Goal: Task Accomplishment & Management: Complete application form

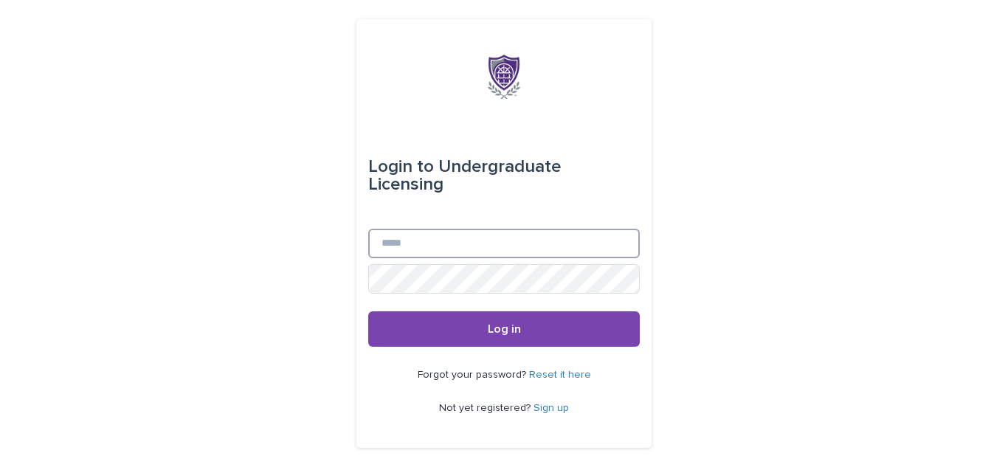
click at [422, 243] on input "Email" at bounding box center [504, 244] width 272 height 30
click at [292, 253] on div "Login to Undergraduate Licensing Email Password Log in Forgot your password? Re…" at bounding box center [504, 233] width 1008 height 467
click at [425, 238] on input "Email" at bounding box center [504, 244] width 272 height 30
type input "**********"
click at [368, 312] on button "Log in" at bounding box center [504, 329] width 272 height 35
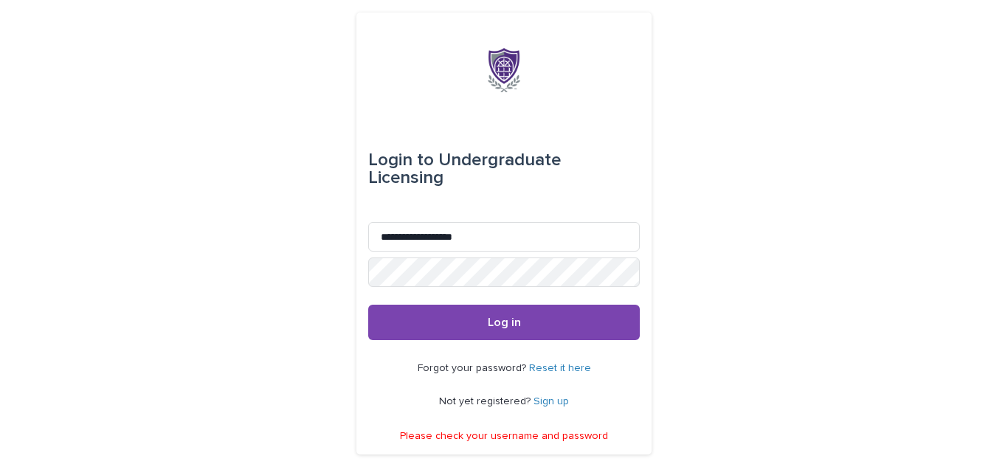
click at [543, 397] on link "Sign up" at bounding box center [551, 401] width 35 height 10
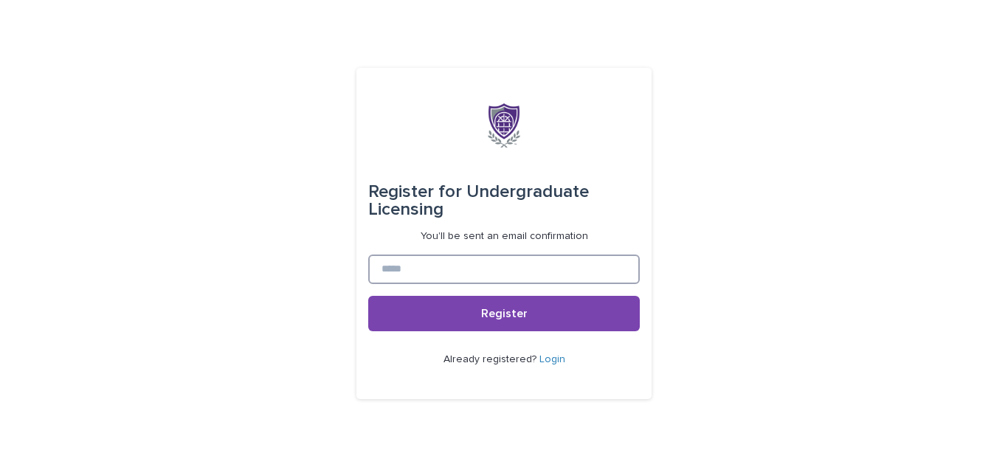
click at [491, 268] on input at bounding box center [504, 270] width 272 height 30
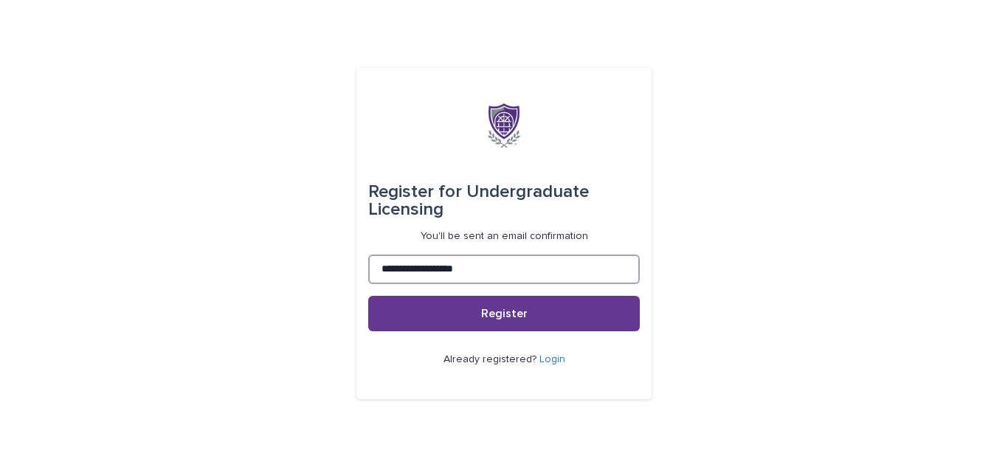
type input "**********"
click at [492, 303] on button "Register" at bounding box center [504, 313] width 272 height 35
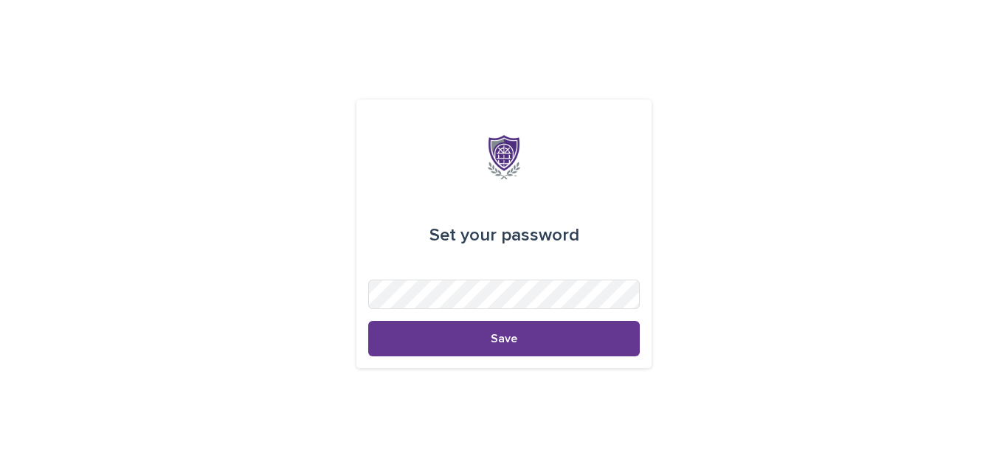
click at [473, 334] on button "Save" at bounding box center [504, 338] width 272 height 35
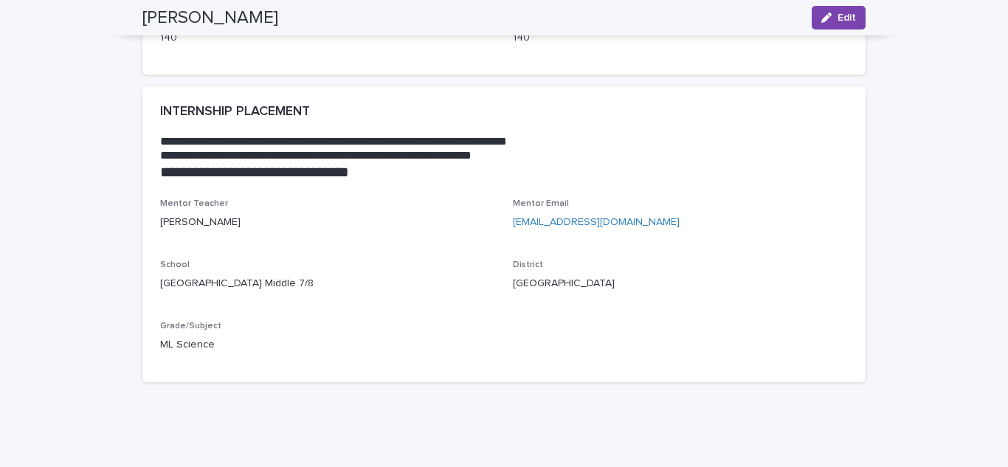
scroll to position [1369, 0]
click at [546, 219] on link "[EMAIL_ADDRESS][DOMAIN_NAME]" at bounding box center [596, 221] width 167 height 10
click at [540, 223] on link "[EMAIL_ADDRESS][DOMAIN_NAME]" at bounding box center [596, 221] width 167 height 10
drag, startPoint x: 501, startPoint y: 221, endPoint x: 610, endPoint y: 231, distance: 108.9
click at [610, 231] on div "Mentor Teacher [PERSON_NAME] Email [EMAIL_ADDRESS][DOMAIN_NAME] School [GEOGRAP…" at bounding box center [504, 281] width 688 height 167
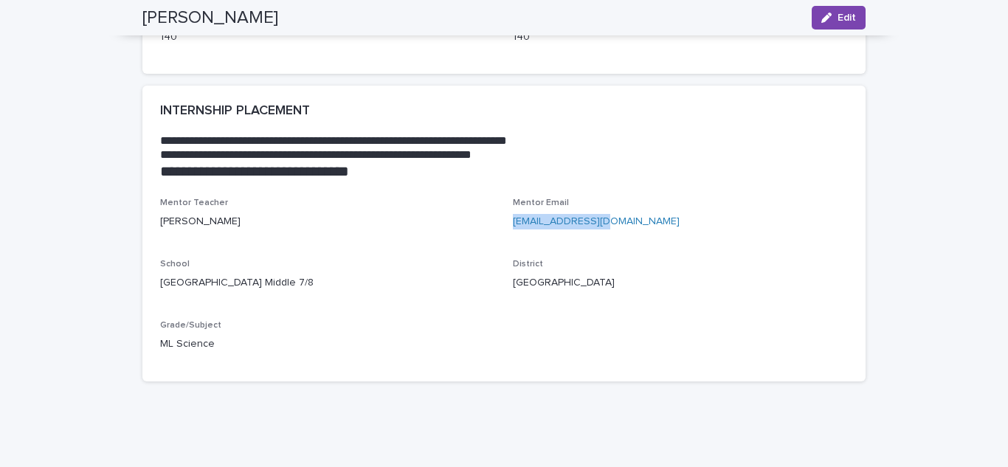
copy link "[EMAIL_ADDRESS][DOMAIN_NAME]"
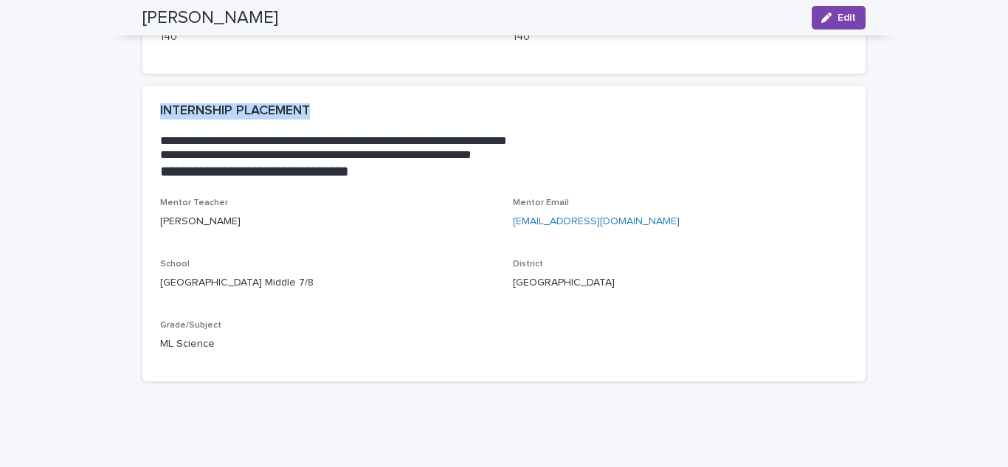
drag, startPoint x: 313, startPoint y: 112, endPoint x: 151, endPoint y: 112, distance: 161.7
click at [151, 112] on div "**********" at bounding box center [504, 141] width 724 height 111
copy h2 "INTERNSHIP PLACEMENT"
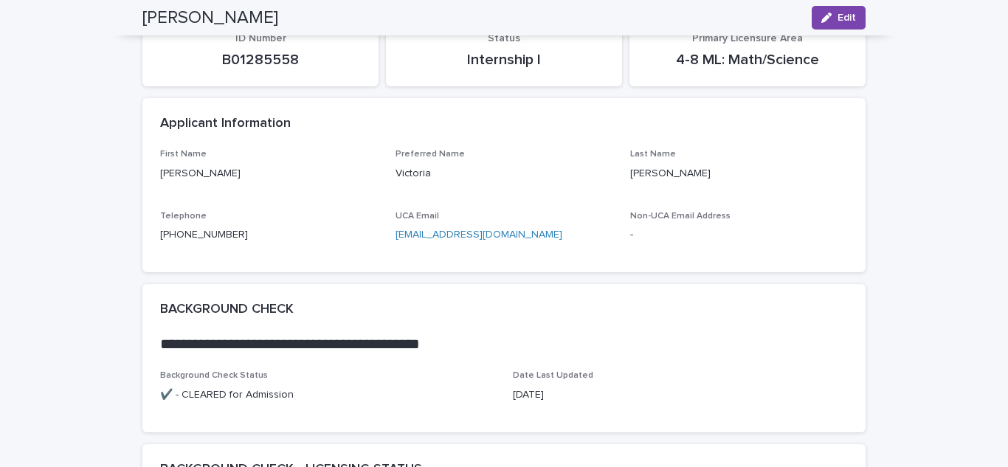
scroll to position [0, 0]
